Goal: Task Accomplishment & Management: Manage account settings

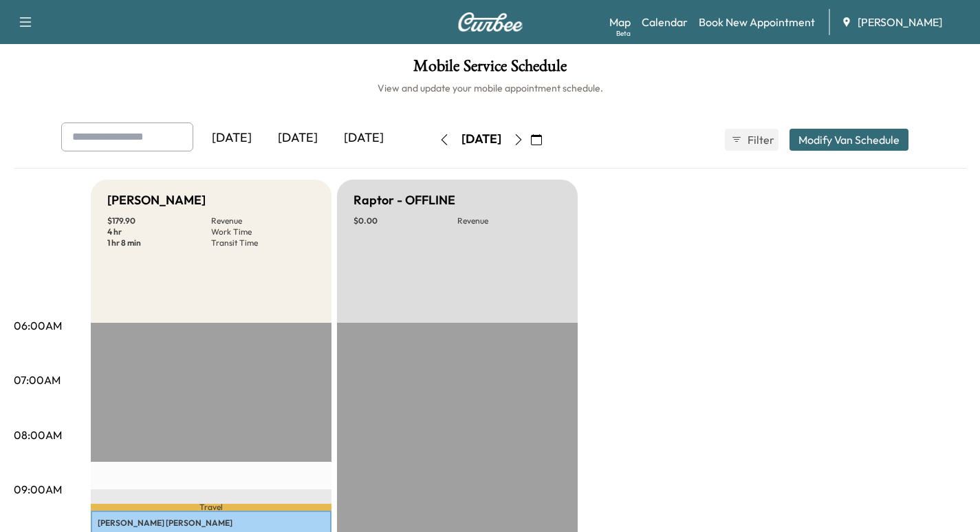
click at [542, 140] on icon "button" at bounding box center [536, 139] width 11 height 11
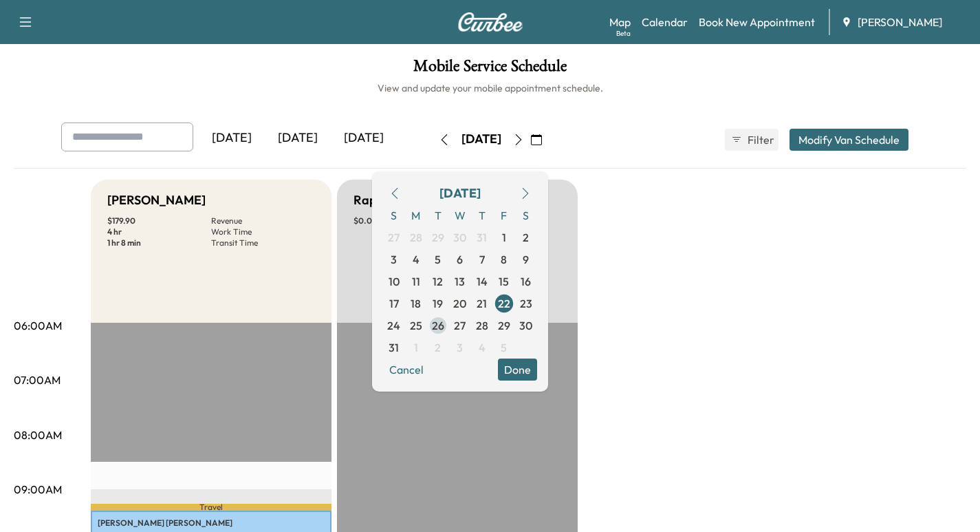
click at [444, 328] on span "26" at bounding box center [438, 325] width 12 height 17
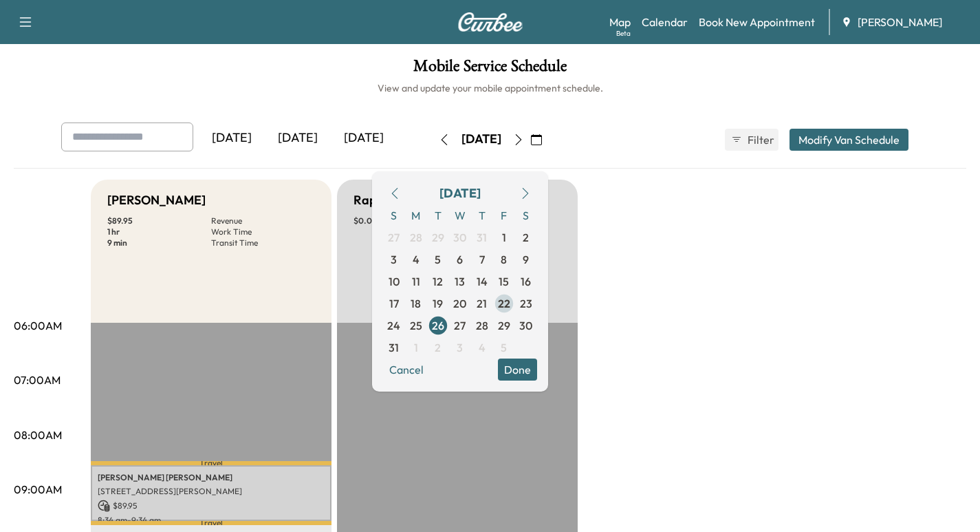
click at [510, 303] on span "22" at bounding box center [504, 303] width 12 height 17
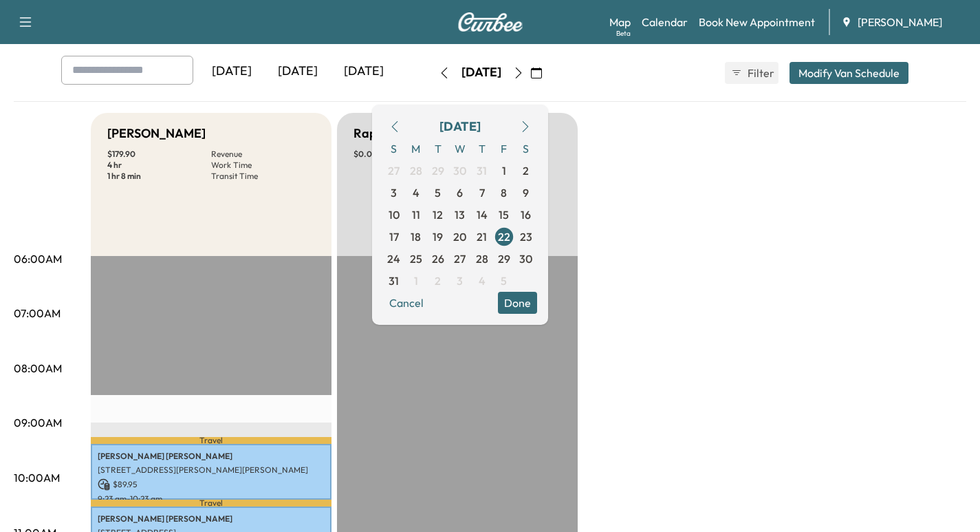
scroll to position [39, 0]
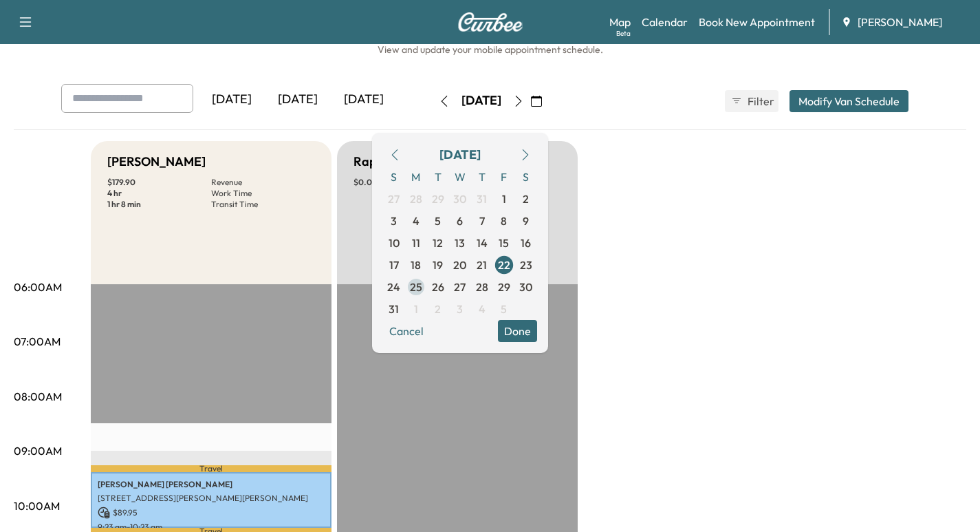
click at [422, 288] on span "25" at bounding box center [416, 287] width 12 height 17
